Goal: Communication & Community: Answer question/provide support

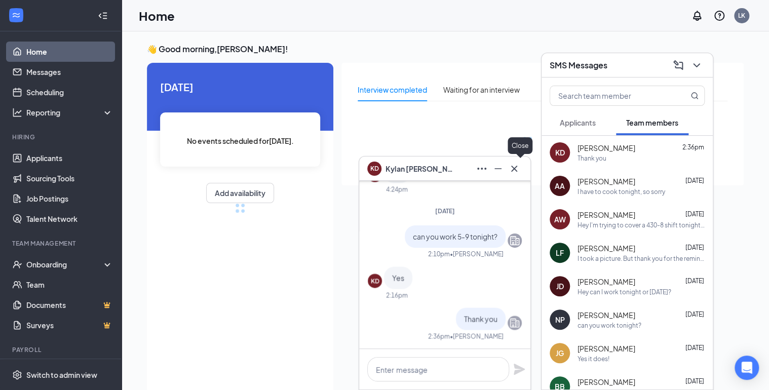
click at [521, 170] on button at bounding box center [514, 169] width 16 height 16
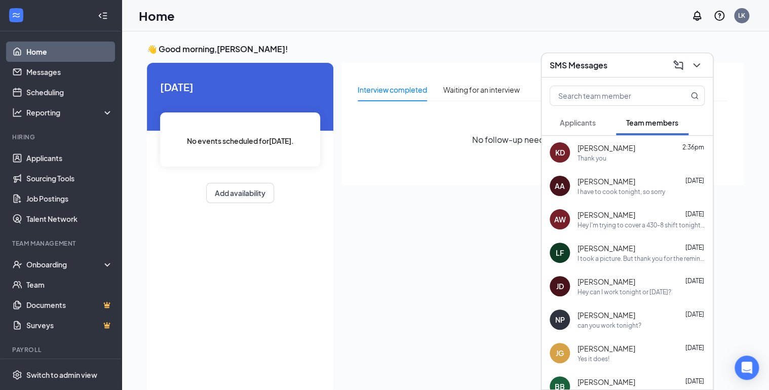
click at [632, 245] on div "[PERSON_NAME] [DATE]" at bounding box center [641, 248] width 127 height 10
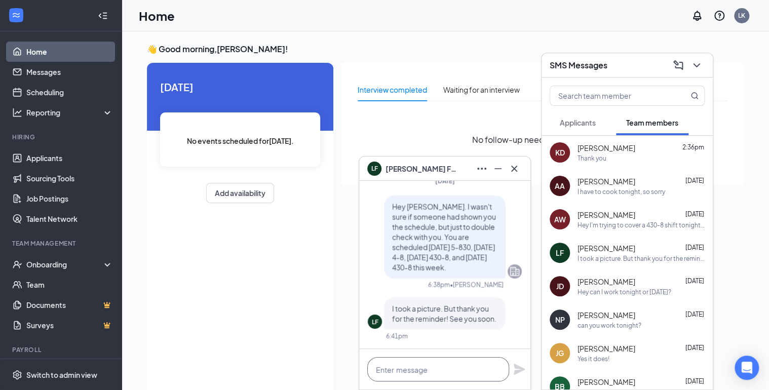
click at [431, 371] on textarea at bounding box center [438, 369] width 142 height 24
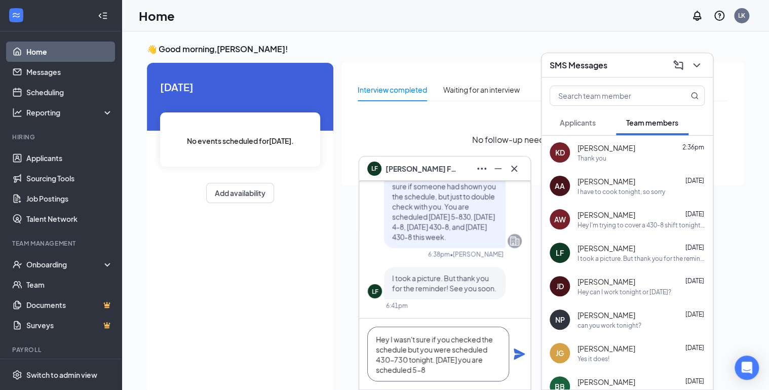
type textarea "Hey I wasn't sure if you checked the schedule but you were scheduled 430-730 to…"
click at [523, 356] on icon "Plane" at bounding box center [519, 354] width 12 height 12
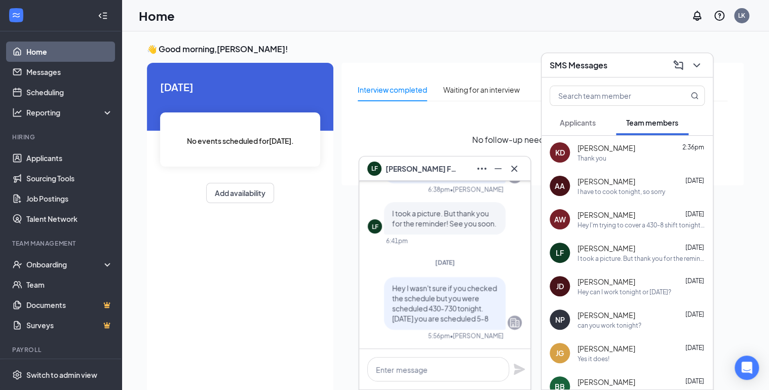
click at [509, 324] on icon "Company" at bounding box center [515, 323] width 12 height 12
click at [517, 170] on icon "Cross" at bounding box center [514, 169] width 12 height 12
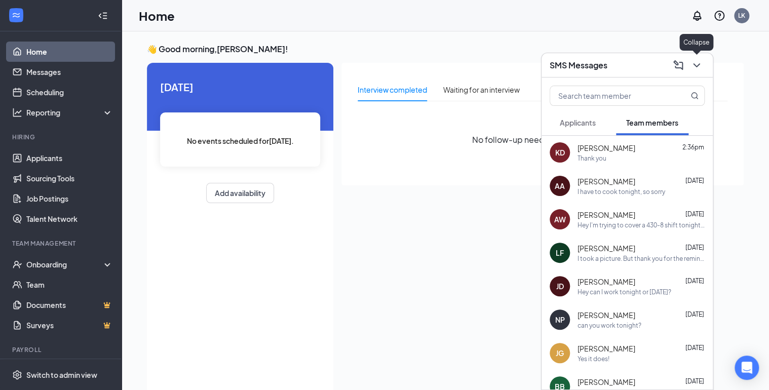
click at [698, 65] on icon "ChevronDown" at bounding box center [696, 65] width 7 height 4
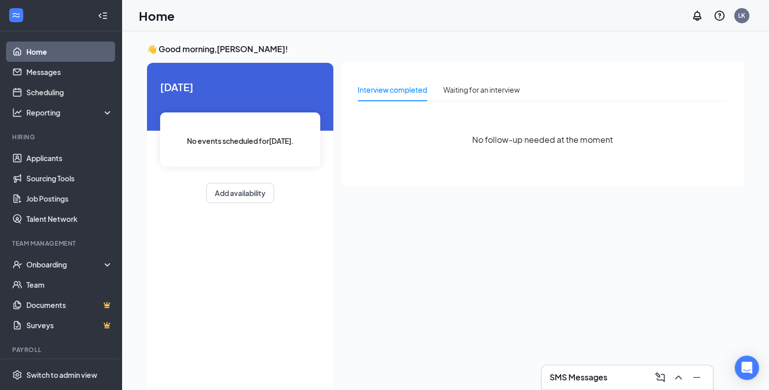
click at [600, 379] on h3 "SMS Messages" at bounding box center [579, 377] width 58 height 11
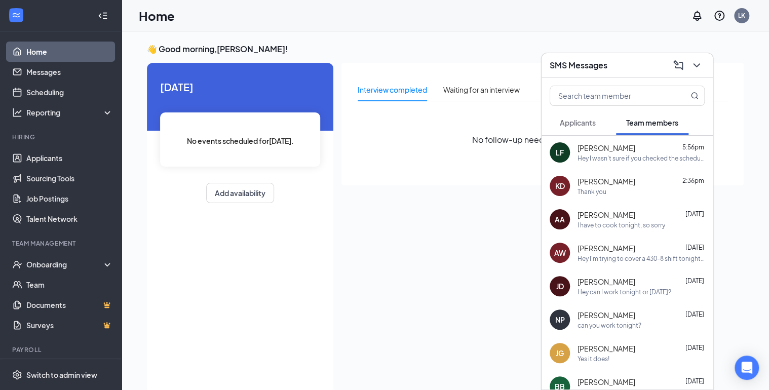
click at [624, 161] on div "Hey I wasn't sure if you checked the schedule but you were scheduled 430-730 to…" at bounding box center [641, 158] width 127 height 9
